Goal: Ask a question: Seek information or help from site administrators or community

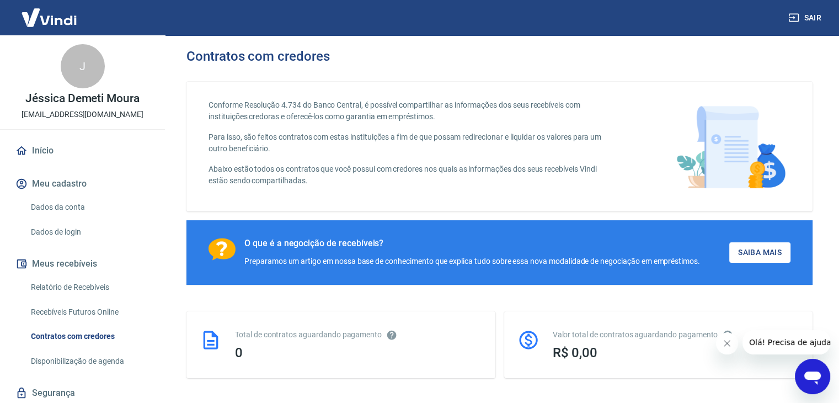
click at [802, 376] on icon "Abrir janela de mensagens" at bounding box center [812, 376] width 20 height 20
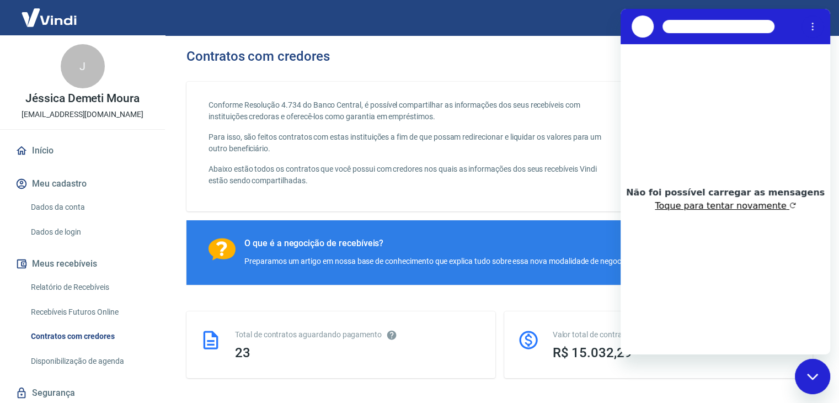
click at [702, 207] on button "Toque para tentar novamente" at bounding box center [725, 205] width 141 height 11
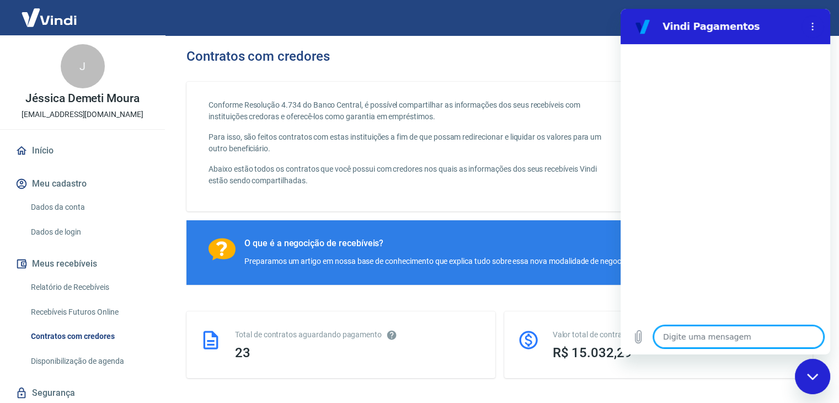
click at [705, 334] on textarea at bounding box center [739, 336] width 170 height 22
type textarea "o"
type textarea "x"
type textarea "ol"
type textarea "x"
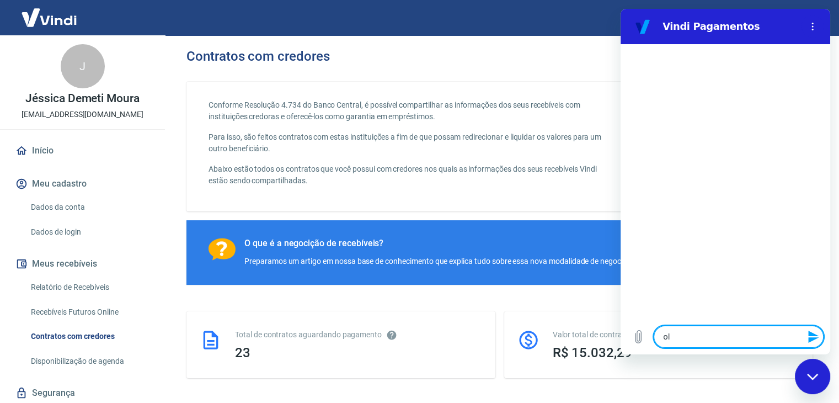
type textarea "ola"
type textarea "x"
type textarea "ola"
type textarea "x"
type textarea "ola b"
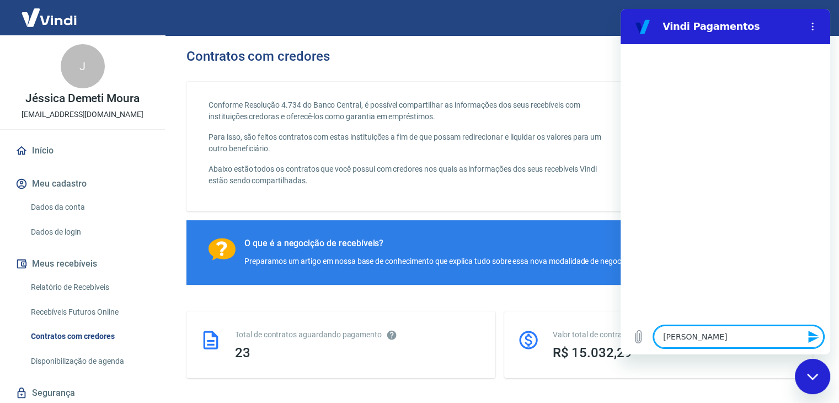
type textarea "x"
type textarea "ola bi"
type textarea "x"
type textarea "ola bia"
type textarea "x"
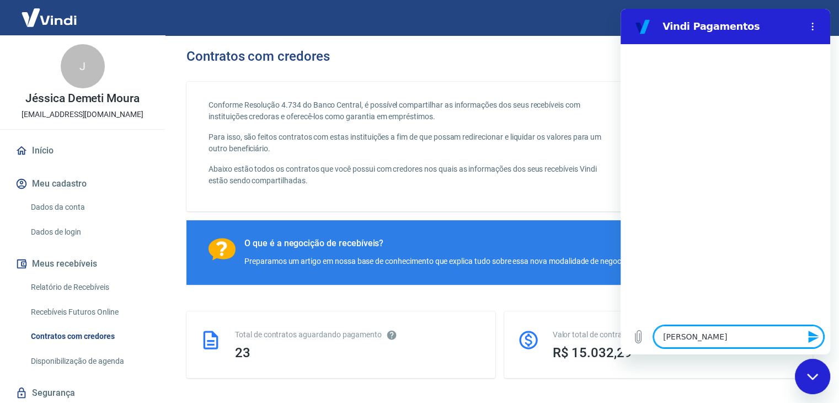
type textarea "ola bia"
type textarea "x"
type textarea "ola bia"
type textarea "x"
type textarea "ola bi"
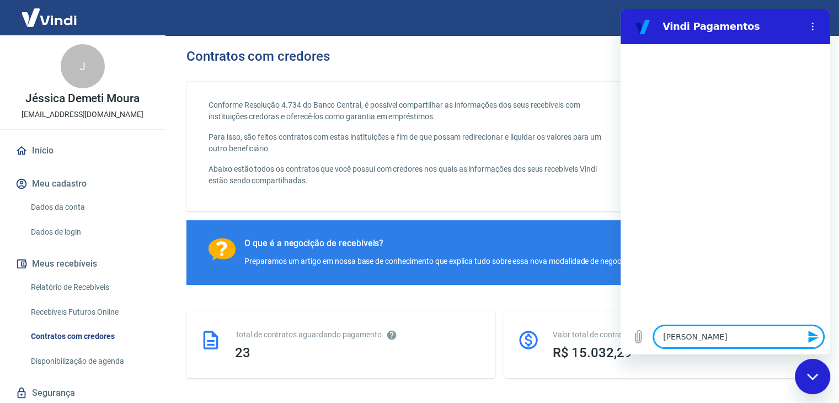
type textarea "x"
type textarea "ola b"
type textarea "x"
type textarea "ola bi"
type textarea "x"
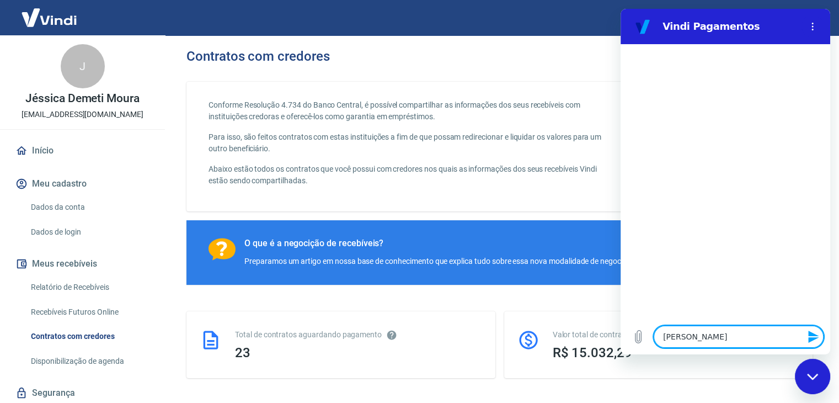
type textarea "ola bia"
type textarea "x"
type textarea "ola bi"
type textarea "x"
type textarea "ola b"
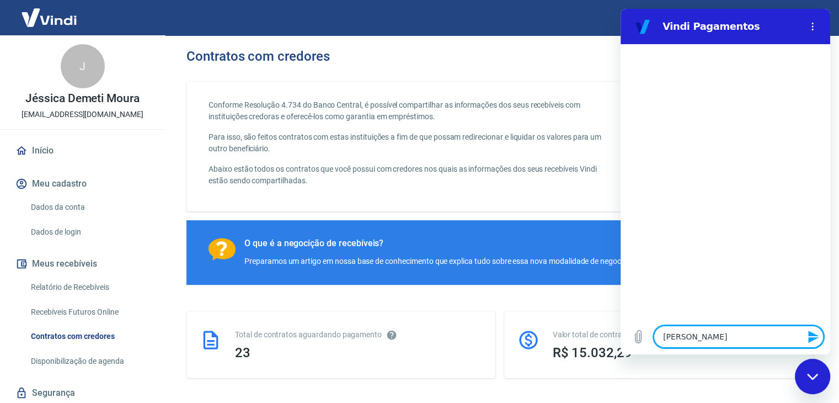
type textarea "x"
type textarea "ola bo"
type textarea "x"
type textarea "ola boa"
type textarea "x"
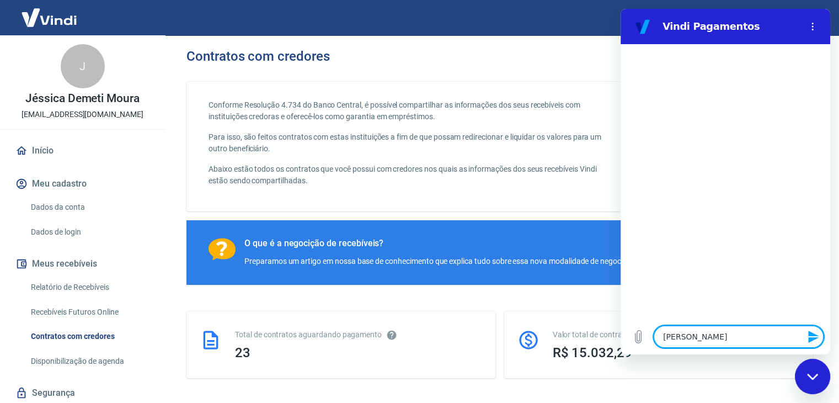
type textarea "ola boa"
type textarea "x"
type textarea "ola boa t"
type textarea "x"
type textarea "ola boa ta"
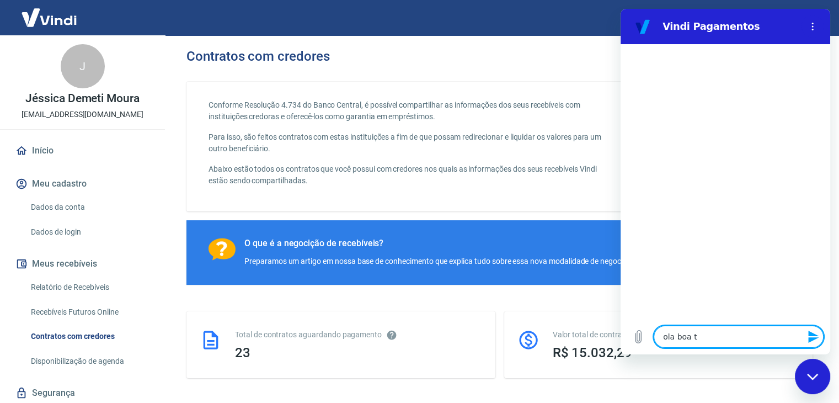
type textarea "x"
type textarea "ola boa tar"
type textarea "x"
type textarea "ola boa tard"
type textarea "x"
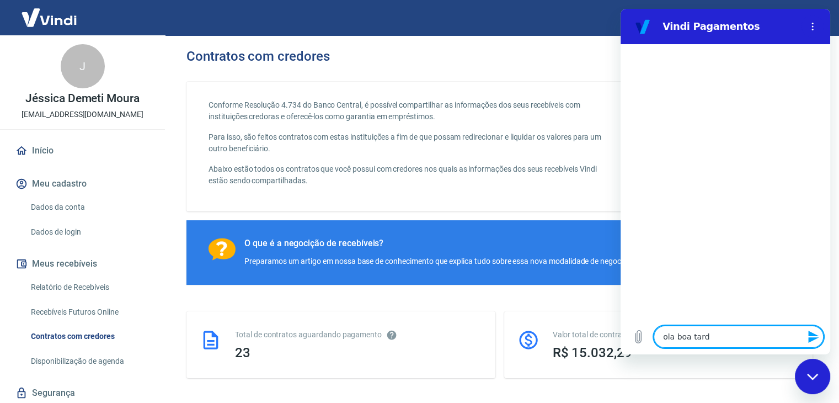
type textarea "ola boa tarde"
type textarea "x"
type textarea "ola boa tarde"
type textarea "x"
type textarea "ola boa tarde p"
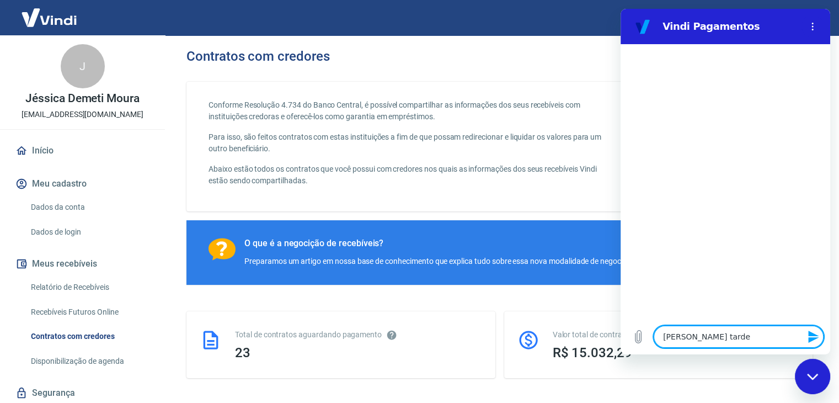
type textarea "x"
type textarea "ola boa tarde pr"
type textarea "x"
type textarea "ola boa tarde pre"
type textarea "x"
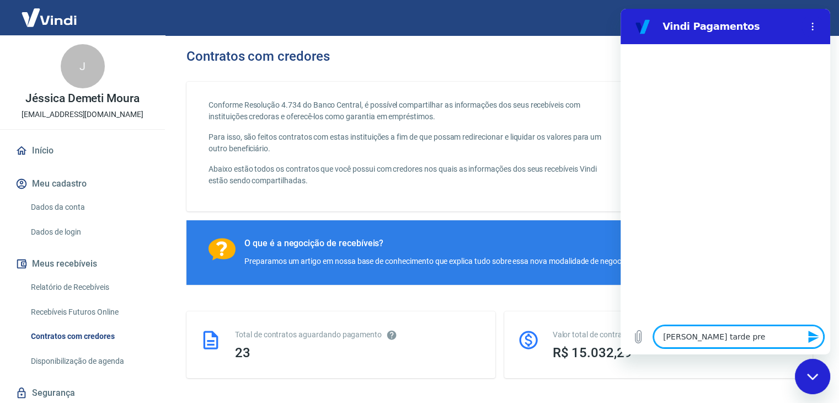
type textarea "ola boa tarde pr"
type textarea "x"
type textarea "ola boa tarde p"
type textarea "x"
type textarea "ola boa tarde"
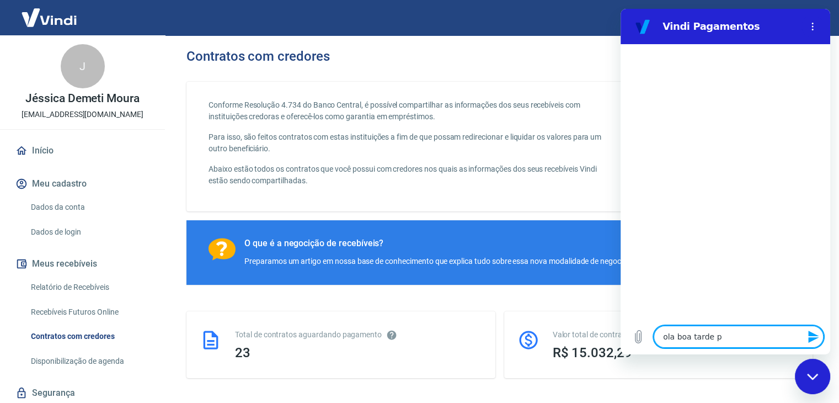
type textarea "x"
type textarea "ola boa tarde"
type textarea "x"
type textarea "ola boa tard"
type textarea "x"
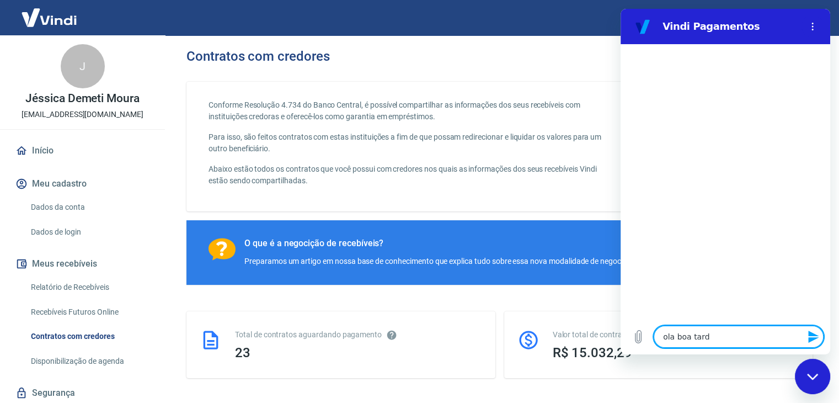
type textarea "ola boa tar"
type textarea "x"
type textarea "ola boa ta"
type textarea "x"
type textarea "ola boa t"
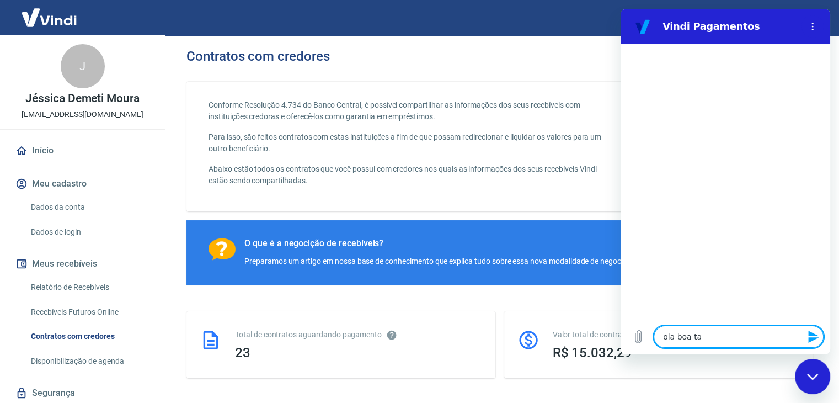
type textarea "x"
type textarea "ola boa"
type textarea "x"
type textarea "ola boa"
type textarea "x"
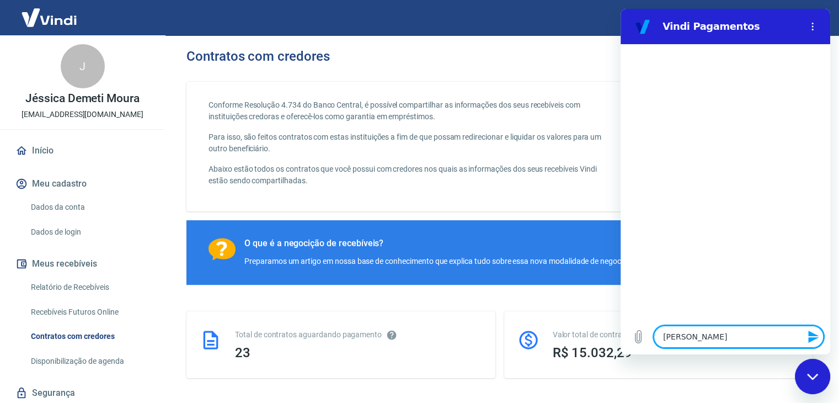
type textarea "ola bo"
type textarea "x"
type textarea "ola b"
type textarea "x"
type textarea "ola"
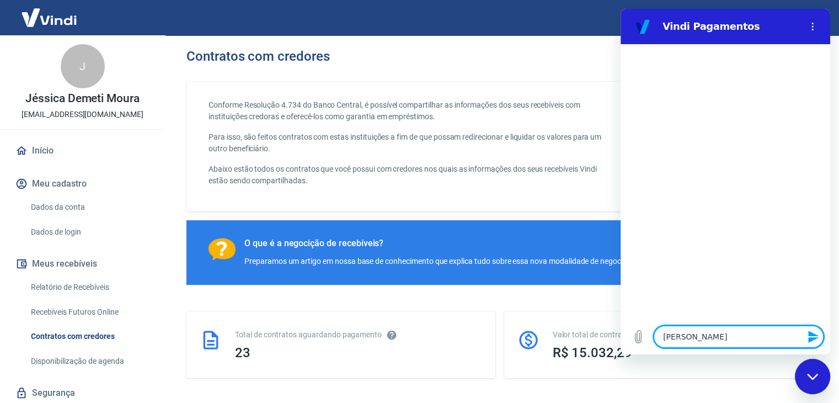
type textarea "x"
type textarea "ola"
type textarea "x"
type textarea "ol"
type textarea "x"
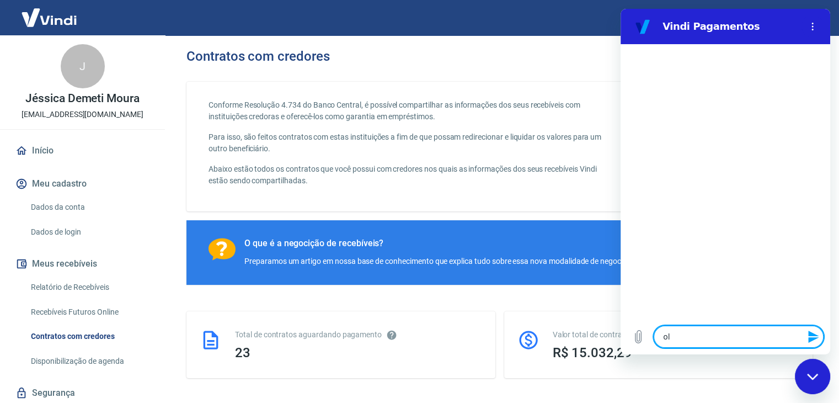
type textarea "o"
type textarea "x"
type textarea "f"
type textarea "x"
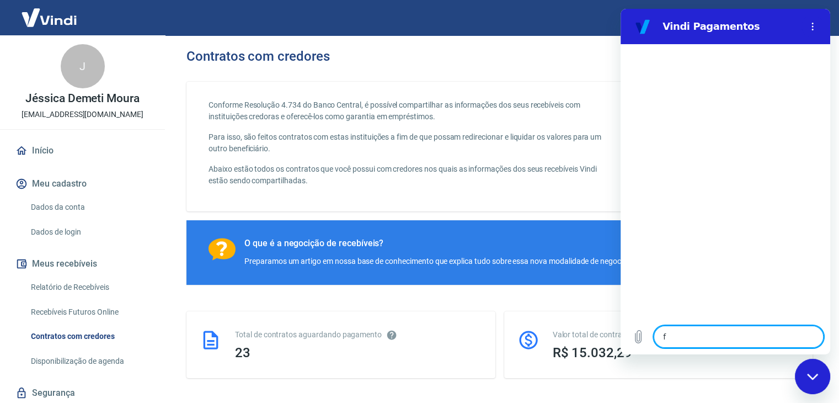
type textarea "fa"
type textarea "x"
type textarea "fal"
type textarea "x"
type textarea "fala"
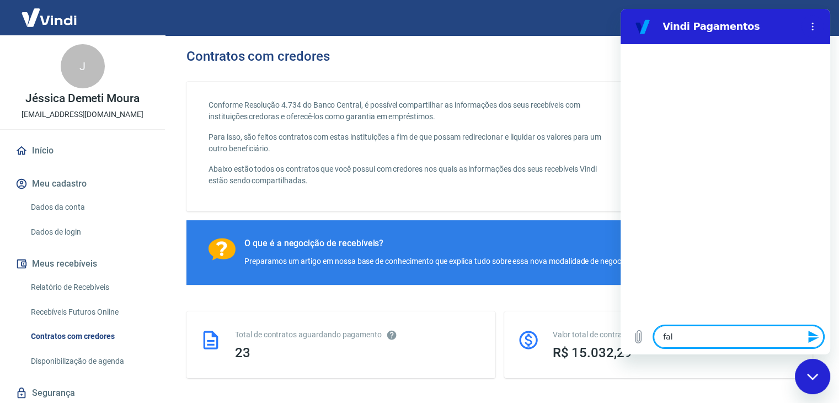
type textarea "x"
type textarea "falar"
type textarea "x"
type textarea "falar"
type textarea "x"
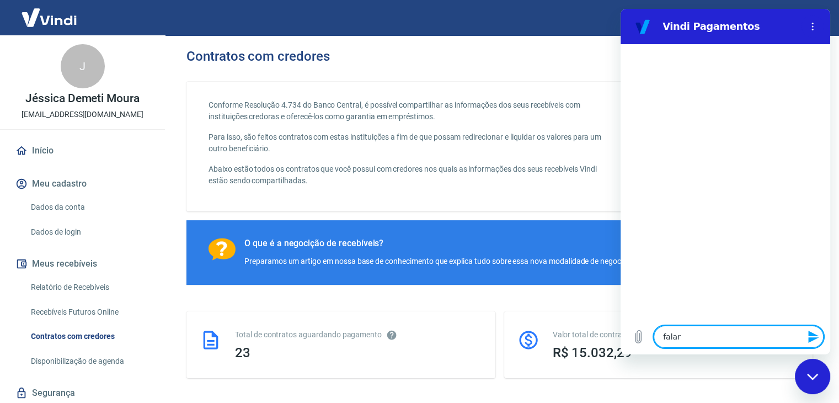
type textarea "falar c"
type textarea "x"
type textarea "falar co"
type textarea "x"
type textarea "falar com"
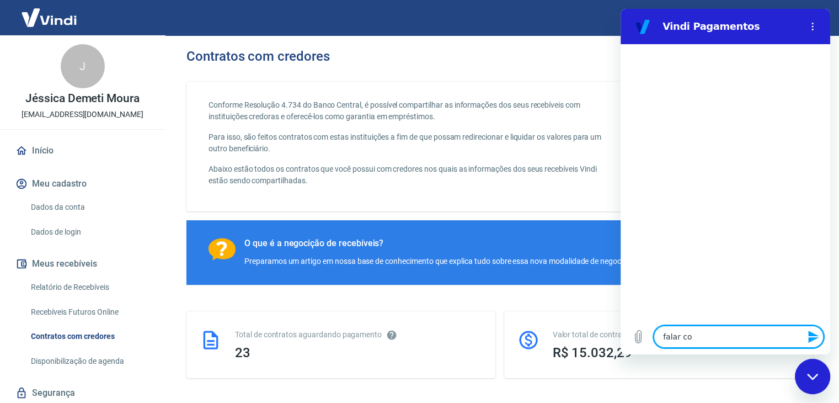
type textarea "x"
type textarea "falar co"
type textarea "x"
type textarea "falar c"
type textarea "x"
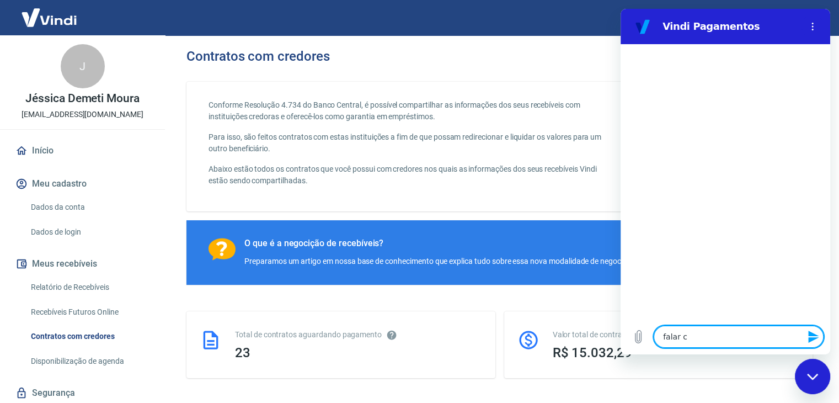
type textarea "falar"
type textarea "x"
type textarea "falar"
type textarea "x"
type textarea "fala"
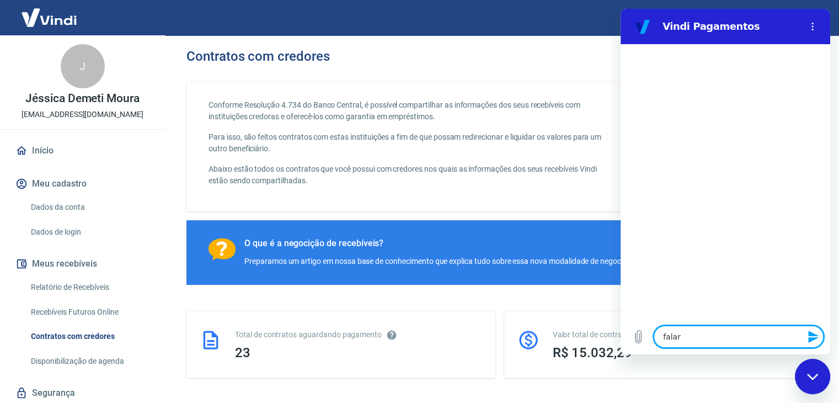
type textarea "x"
type textarea "fal"
type textarea "x"
type textarea "fa"
type textarea "x"
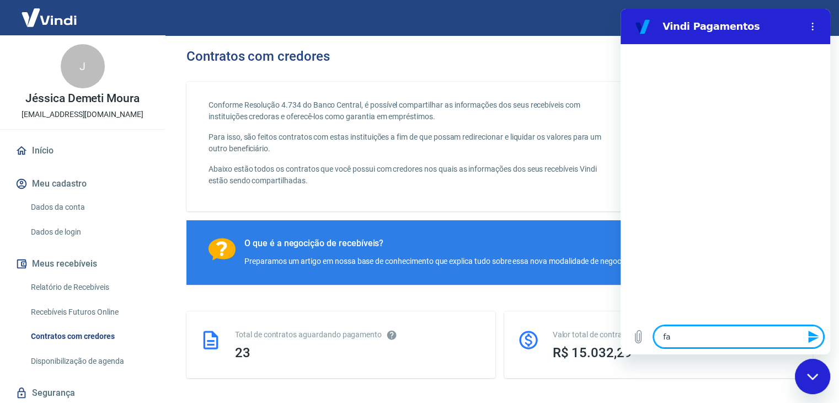
type textarea "f"
type textarea "x"
type textarea "a"
type textarea "x"
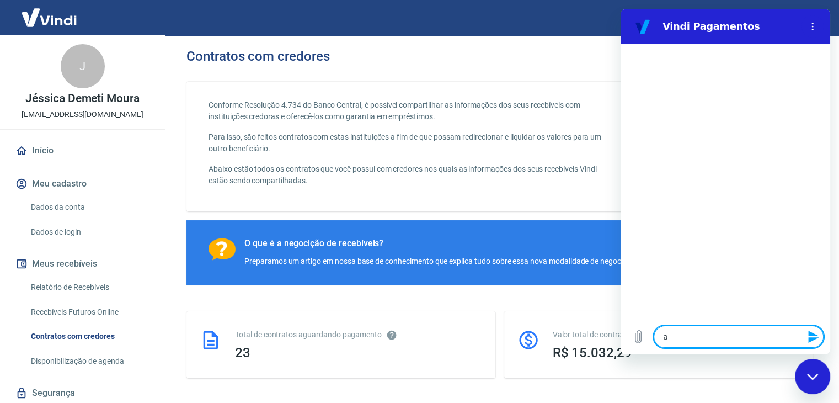
type textarea "at"
type textarea "x"
type textarea "ate"
type textarea "x"
type textarea "aten"
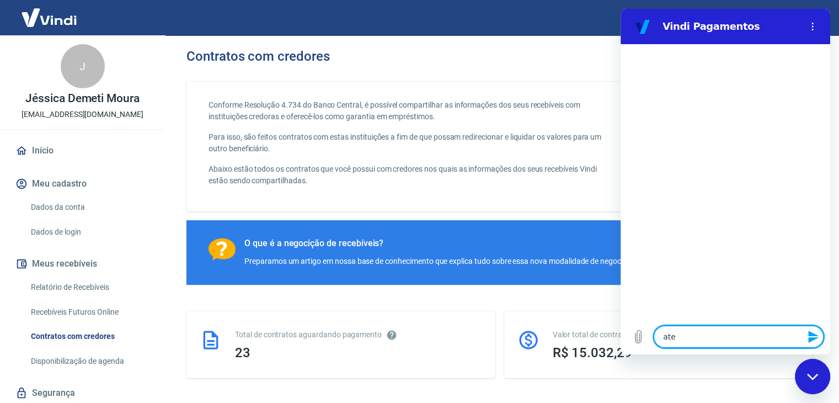
type textarea "x"
type textarea "atend"
type textarea "x"
type textarea "atende"
type textarea "x"
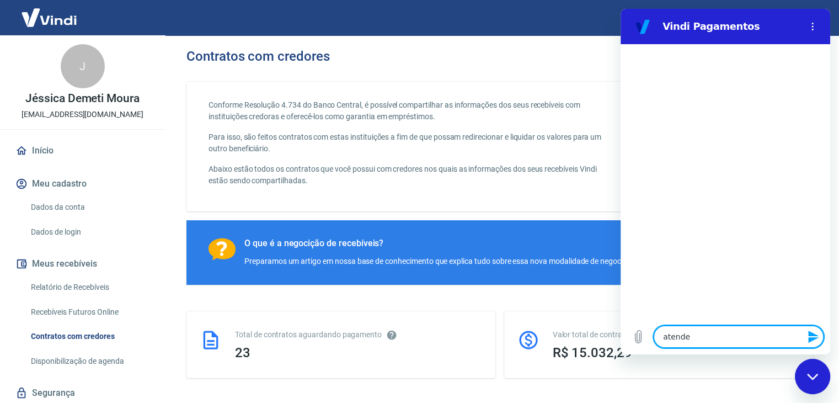
type textarea "atenden"
type textarea "x"
type textarea "atendent"
type textarea "x"
type textarea "atendente"
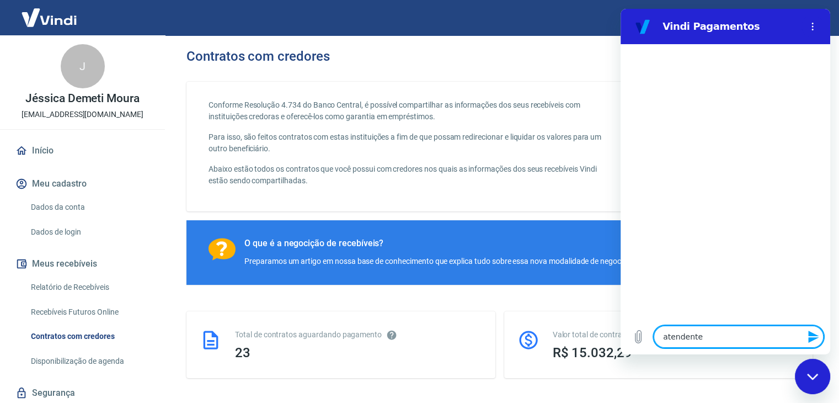
type textarea "x"
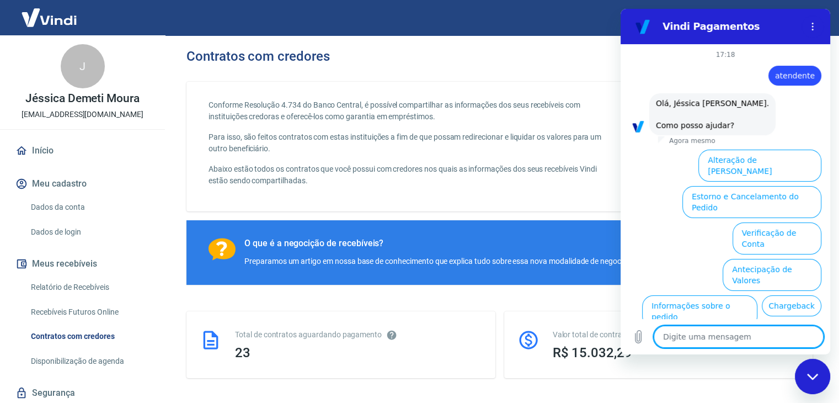
scroll to position [56, 0]
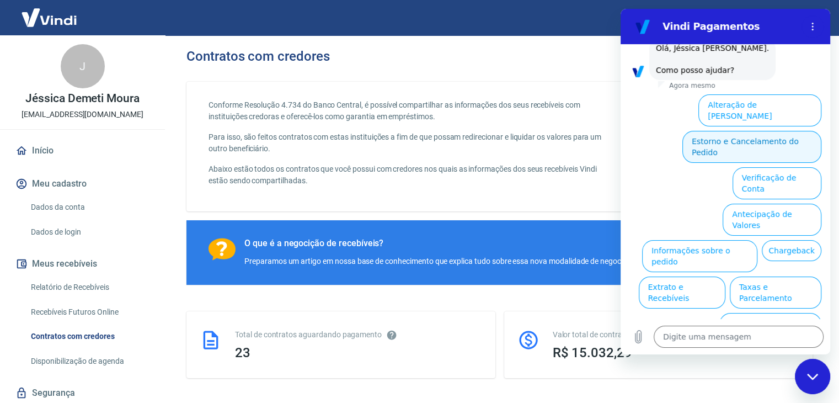
click at [710, 131] on button "Estorno e Cancelamento do Pedido" at bounding box center [751, 147] width 139 height 32
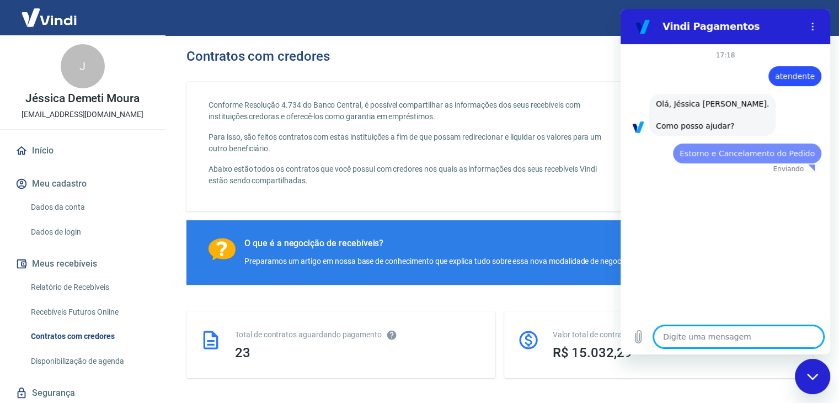
scroll to position [0, 0]
type textarea "x"
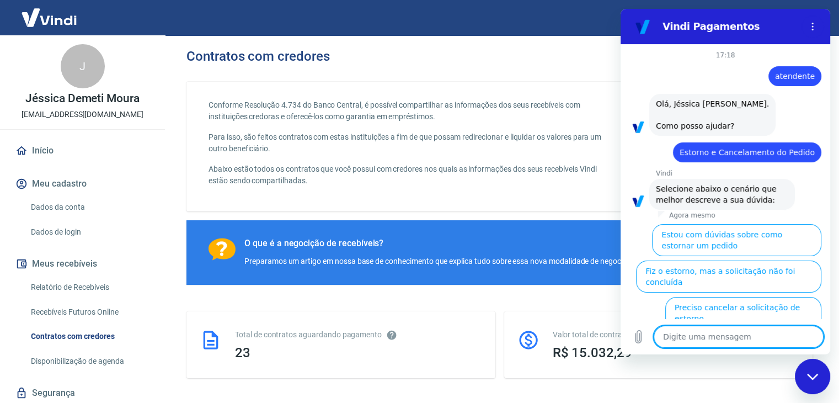
scroll to position [88, 0]
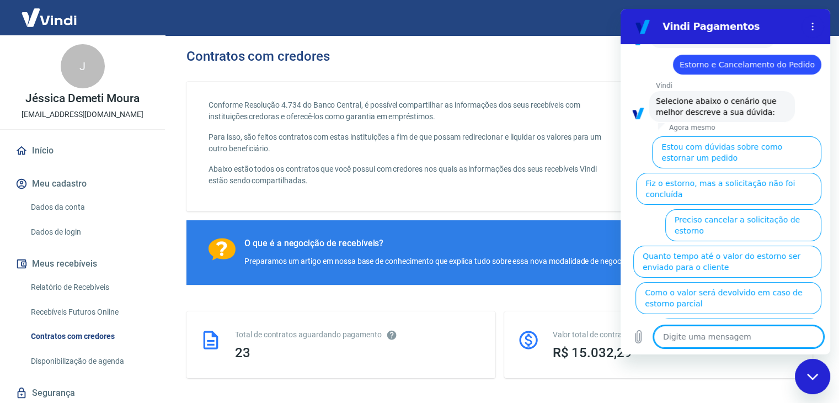
click at [746, 339] on textarea at bounding box center [739, 336] width 170 height 22
type textarea "f"
type textarea "x"
type textarea "fa"
type textarea "x"
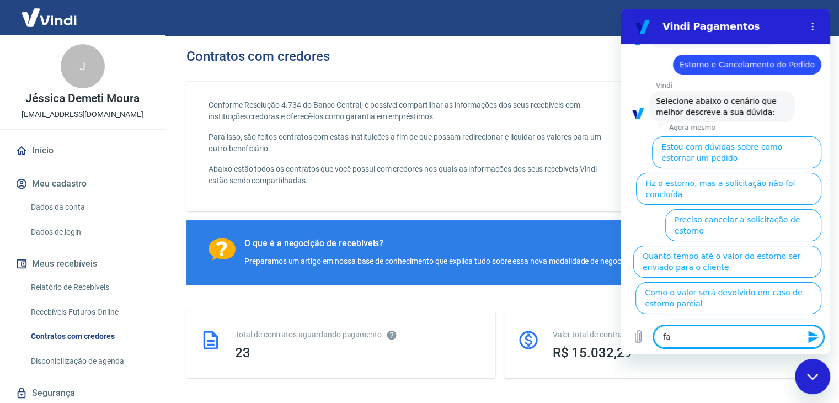
type textarea "fal"
type textarea "x"
type textarea "fala"
type textarea "x"
type textarea "falar"
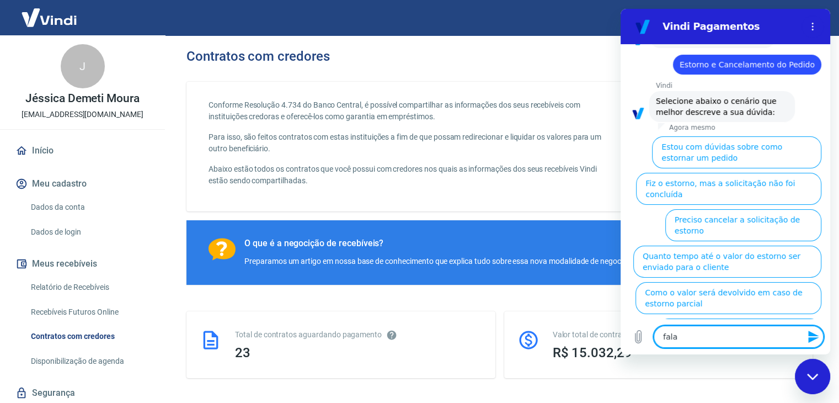
type textarea "x"
type textarea "falar"
type textarea "x"
type textarea "falar c"
type textarea "x"
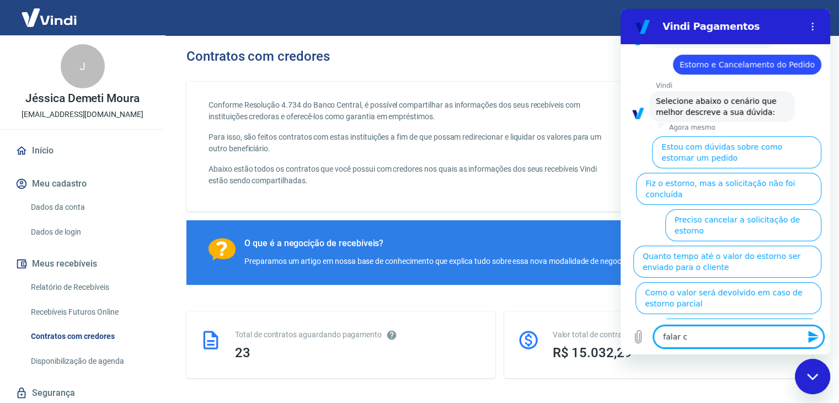
type textarea "falar co"
type textarea "x"
type textarea "falar c"
type textarea "x"
type textarea "falar"
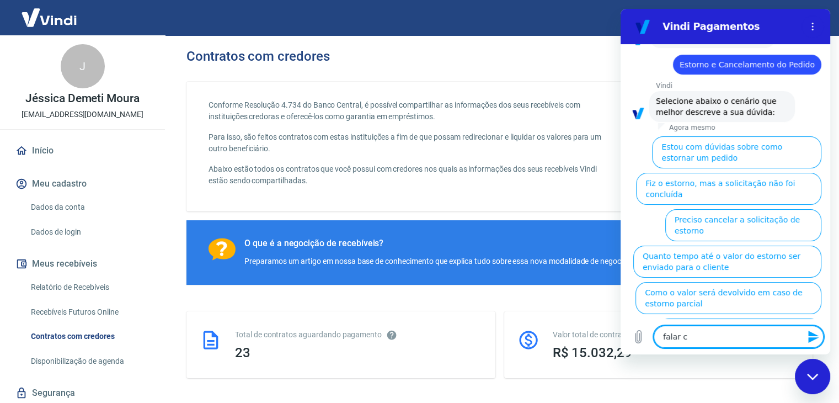
type textarea "x"
type textarea "falar"
type textarea "x"
type textarea "fala"
type textarea "x"
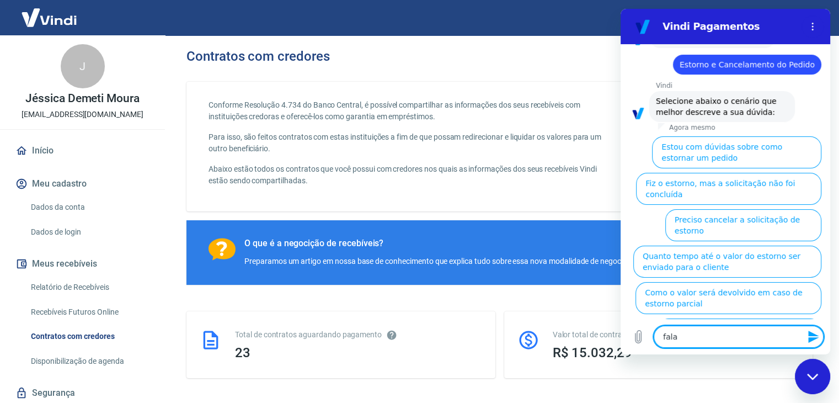
type textarea "fal"
type textarea "x"
type textarea "fa"
type textarea "x"
type textarea "f"
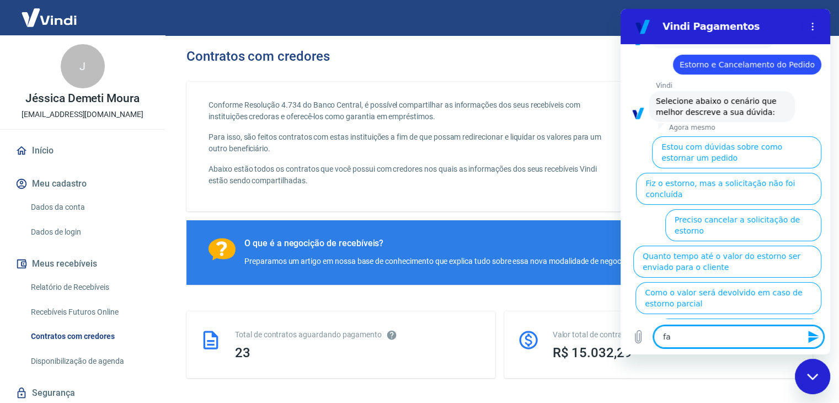
type textarea "x"
type textarea "a"
type textarea "x"
type textarea "at"
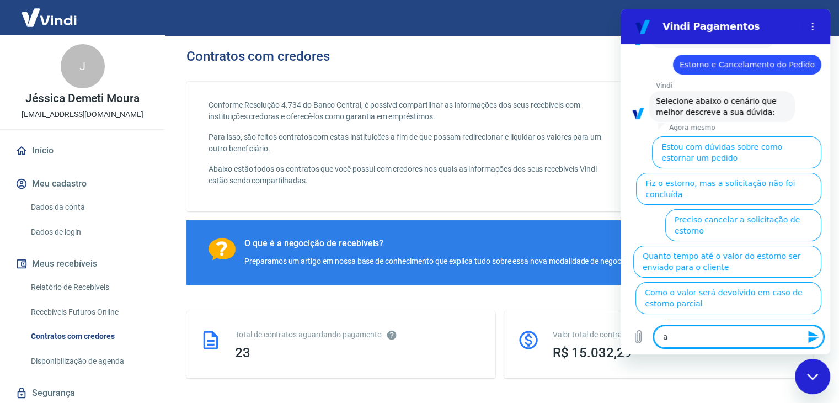
type textarea "x"
type textarea "ate"
type textarea "x"
type textarea "aten"
type textarea "x"
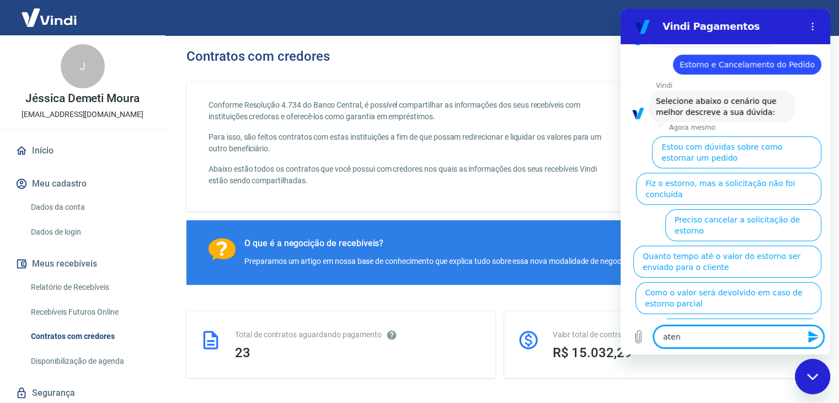
type textarea "atend"
type textarea "x"
type textarea "atende"
type textarea "x"
type textarea "atenden"
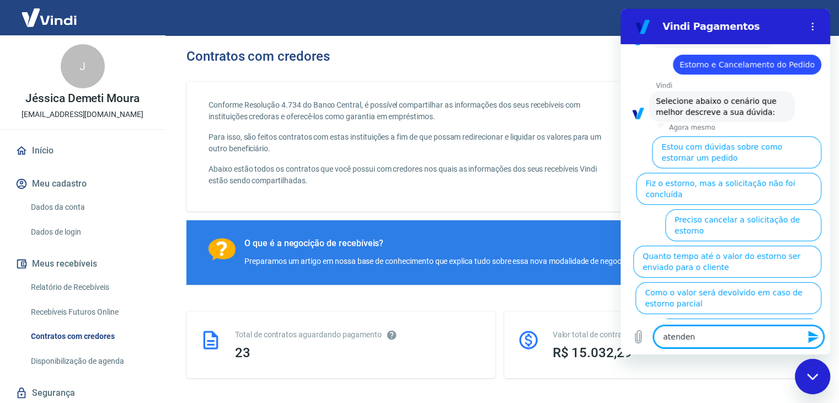
type textarea "x"
type textarea "atendent"
type textarea "x"
type textarea "atendente"
type textarea "x"
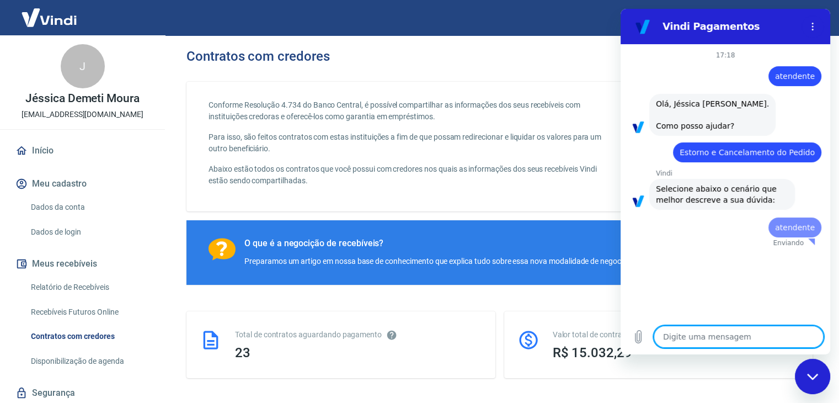
scroll to position [0, 0]
type textarea "x"
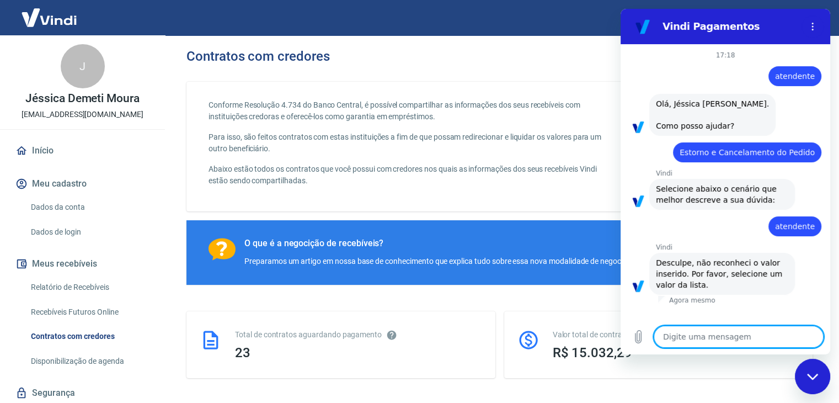
type textarea "p"
type textarea "x"
type textarea "pr"
type textarea "x"
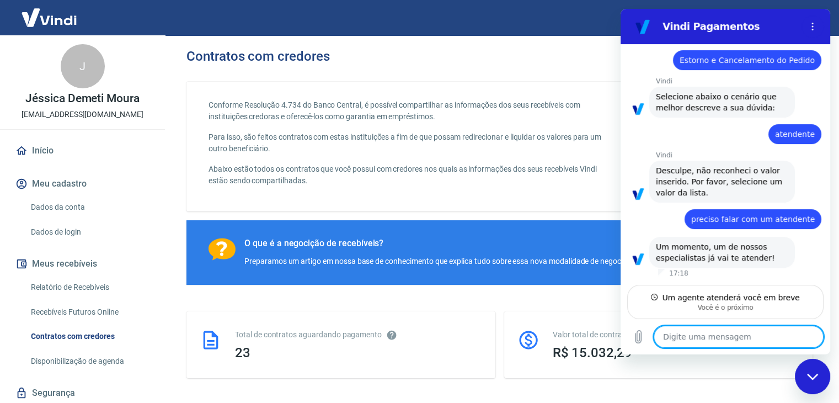
scroll to position [92, 0]
click at [727, 338] on textarea at bounding box center [739, 336] width 170 height 22
click at [689, 339] on textarea at bounding box center [739, 336] width 170 height 22
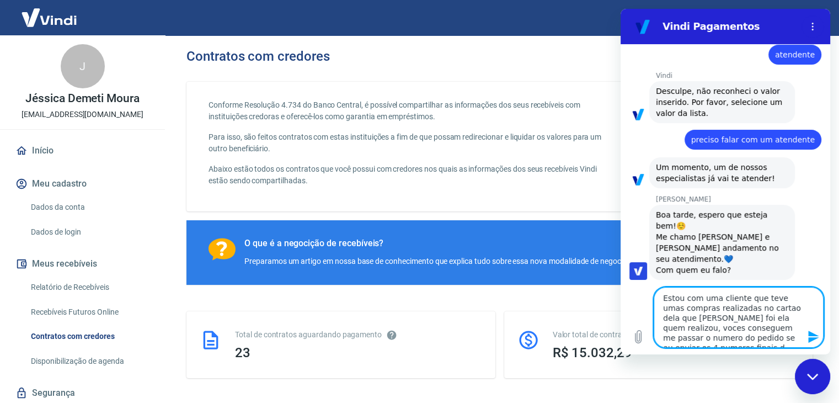
scroll to position [5, 0]
click at [769, 338] on textarea "Estou com uma cliente que teve umas compras realizadas no cartao dela que nao f…" at bounding box center [739, 317] width 170 height 61
click at [758, 341] on textarea "Estou com uma cliente que teve umas compras realizadas no cartao dela que nao f…" at bounding box center [739, 317] width 170 height 61
click at [760, 345] on textarea "Estou com uma cliente que teve umas compras realizadas no cartão dela que nao f…" at bounding box center [739, 317] width 170 height 61
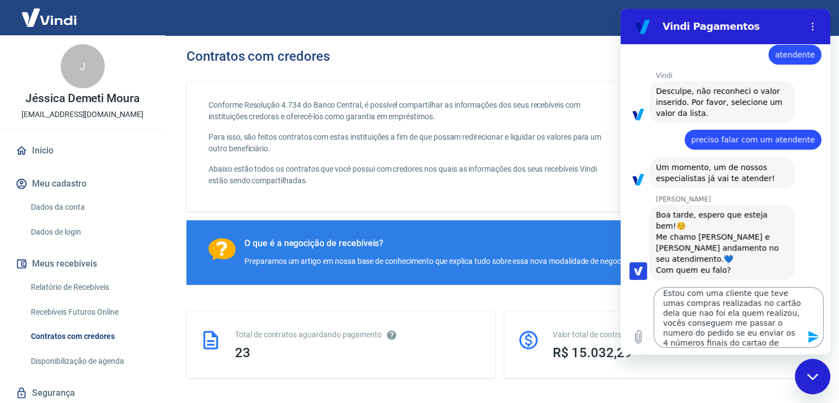
click at [756, 347] on div "Digite uma mensagem Estou com uma cliente que teve umas compras realizadas no c…" at bounding box center [725, 317] width 210 height 74
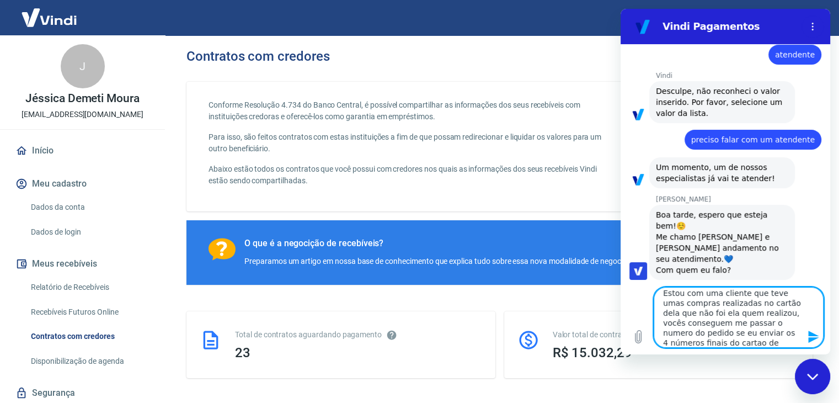
click at [810, 338] on icon "Enviar mensagem" at bounding box center [813, 336] width 10 height 12
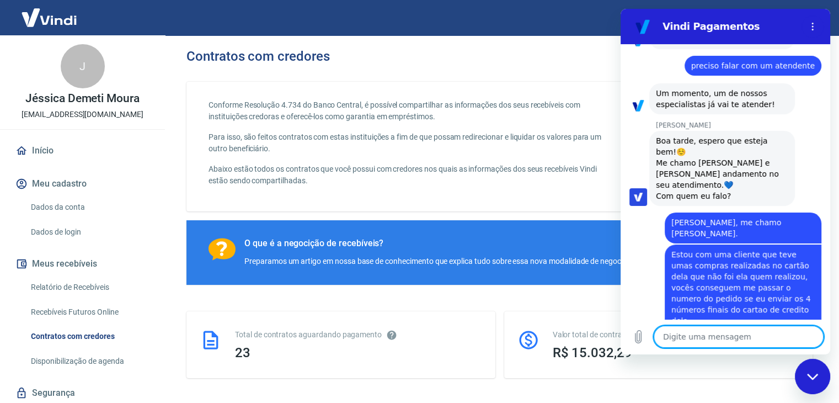
scroll to position [248, 0]
